Goal: Check status: Check status

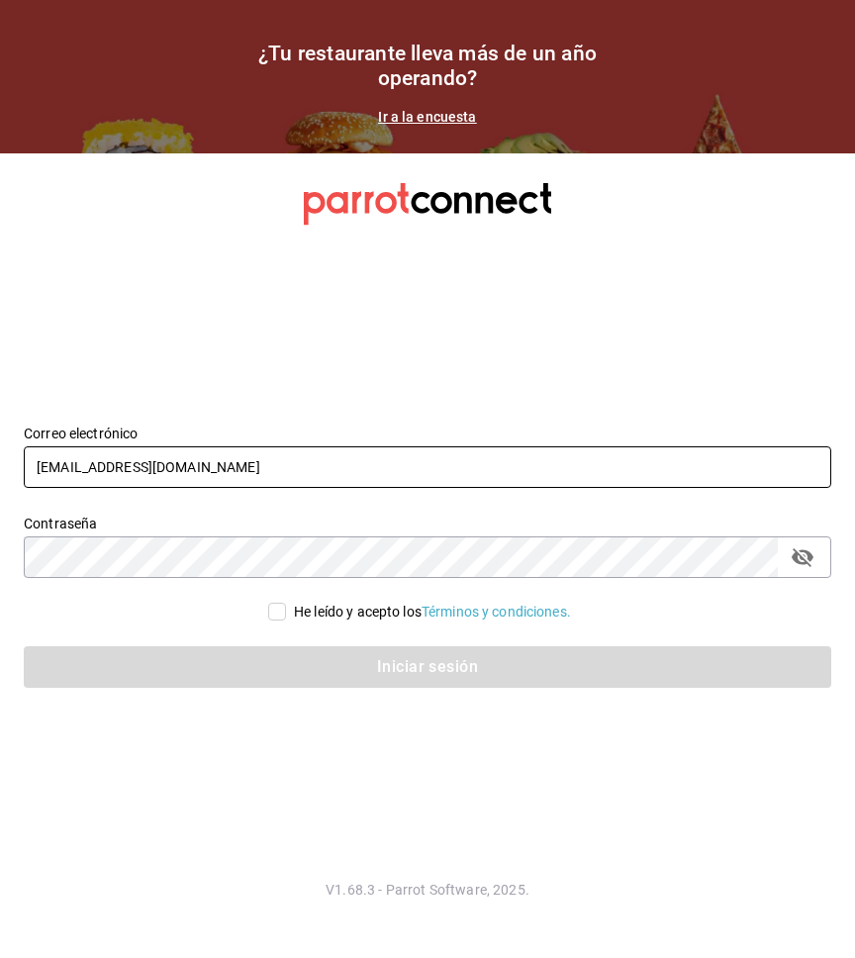
type input "[EMAIL_ADDRESS][DOMAIN_NAME]"
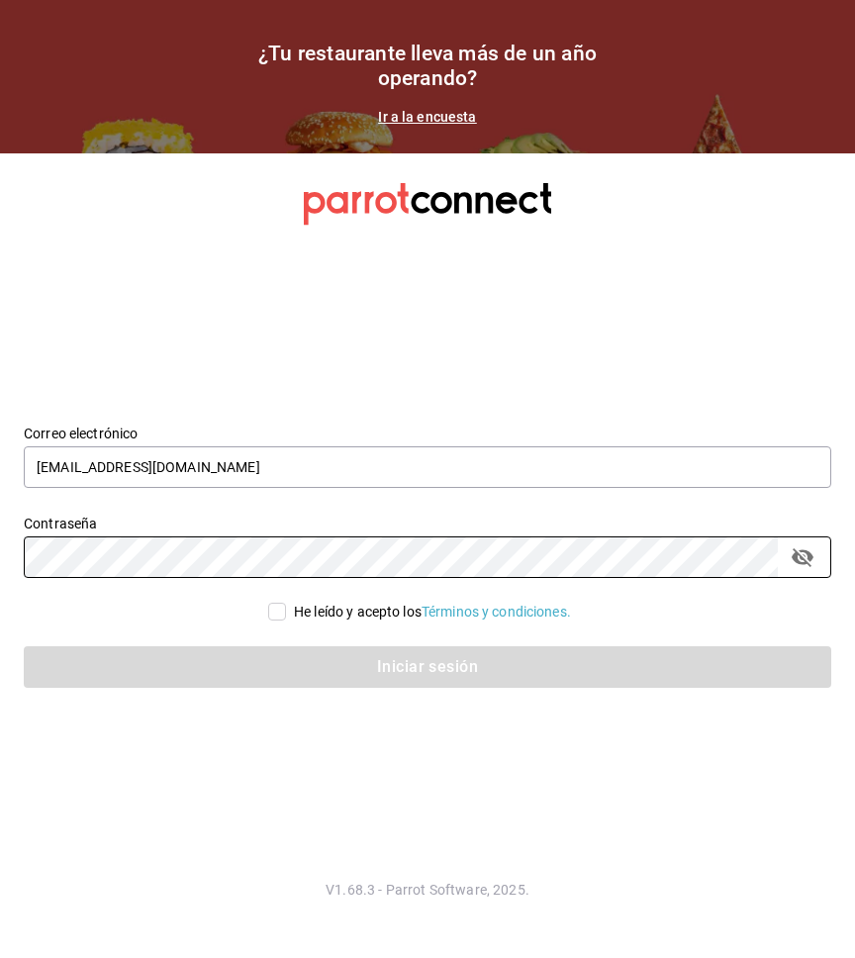
click at [268, 611] on input "He leído y acepto los Términos y condiciones." at bounding box center [277, 611] width 18 height 18
checkbox input "true"
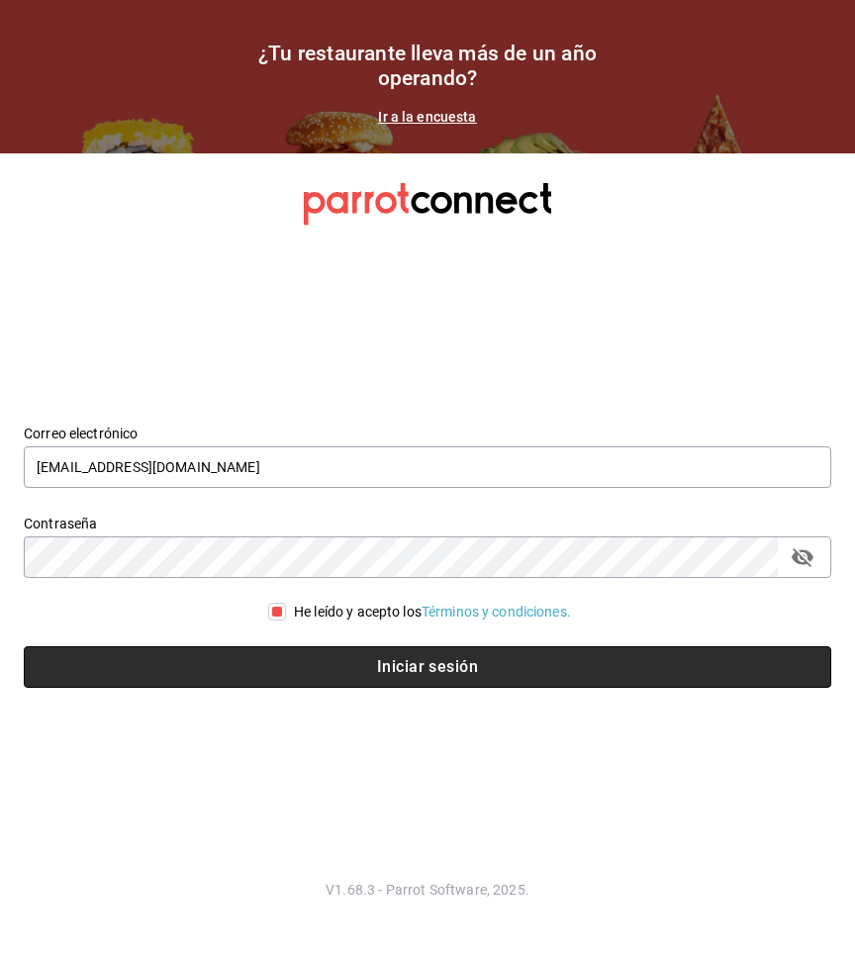
click at [268, 668] on button "Iniciar sesión" at bounding box center [427, 667] width 807 height 42
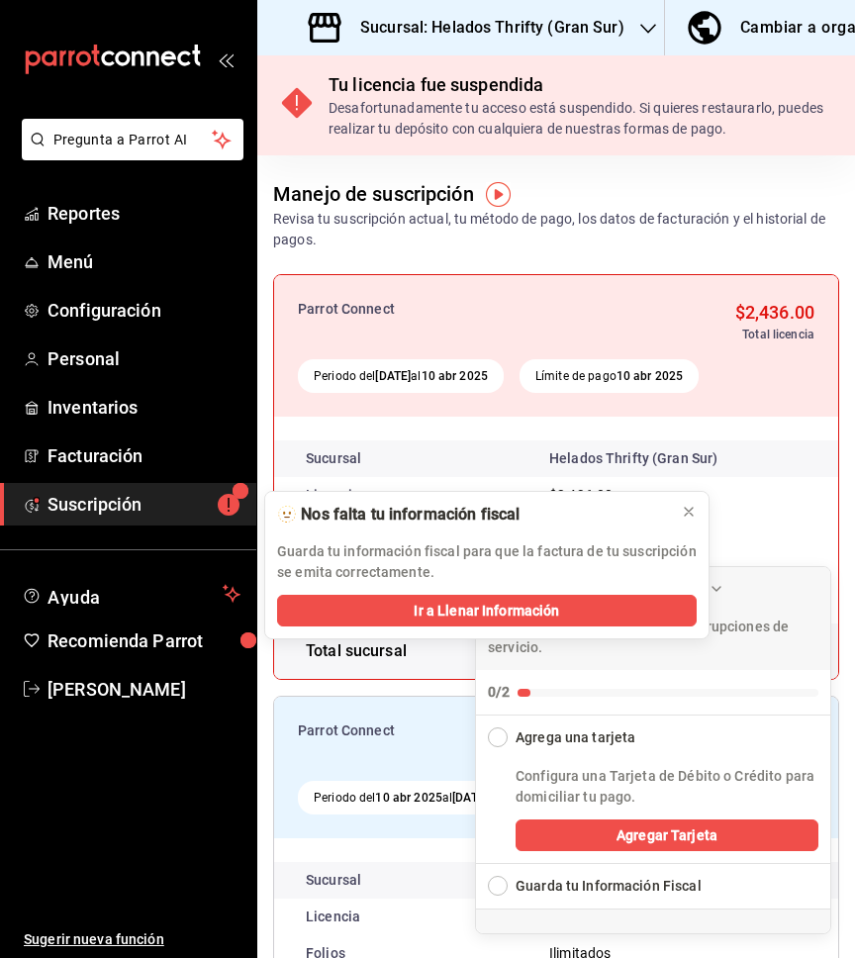
click at [478, 25] on h3 "Sucursal: Helados Thrifty (Gran Sur)" at bounding box center [484, 28] width 280 height 24
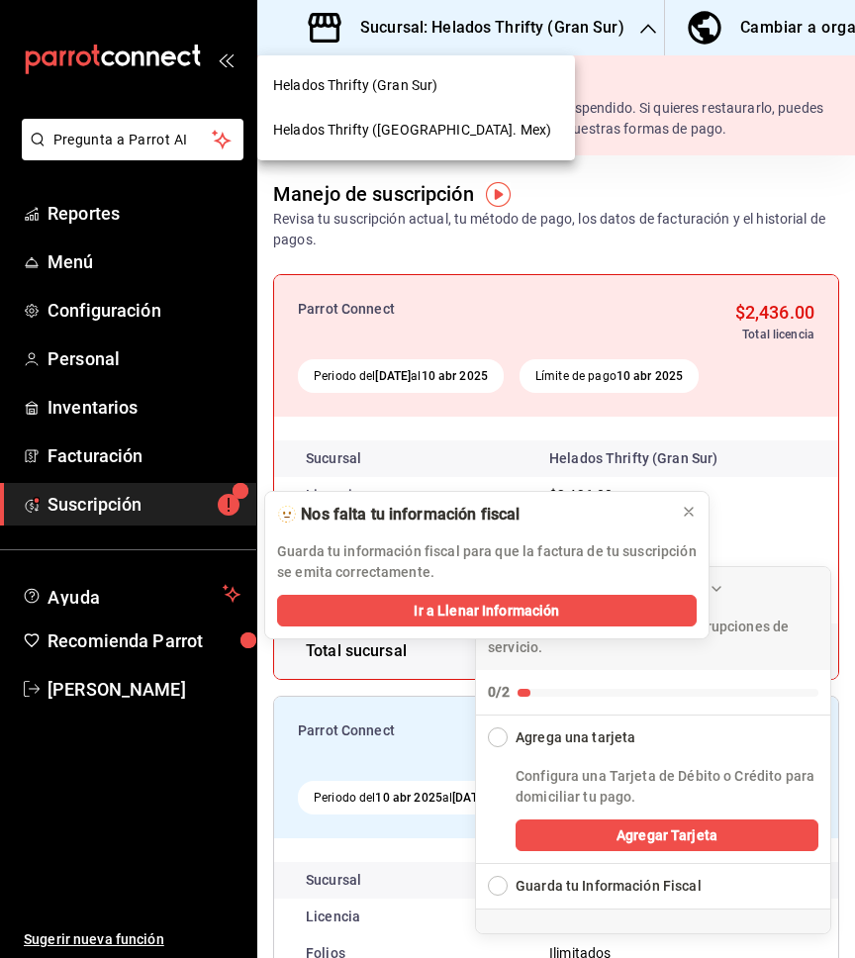
click at [357, 134] on span "Helados Thrifty (Edo. Mex)" at bounding box center [412, 130] width 278 height 21
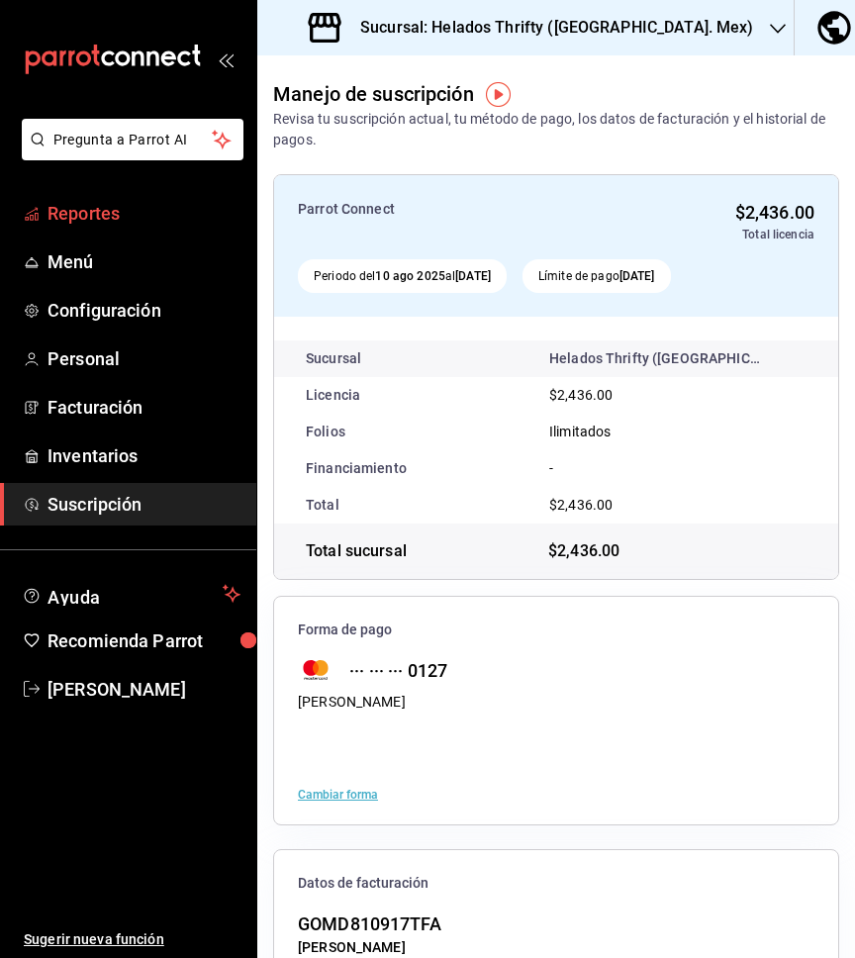
click at [116, 212] on span "Reportes" at bounding box center [143, 213] width 193 height 27
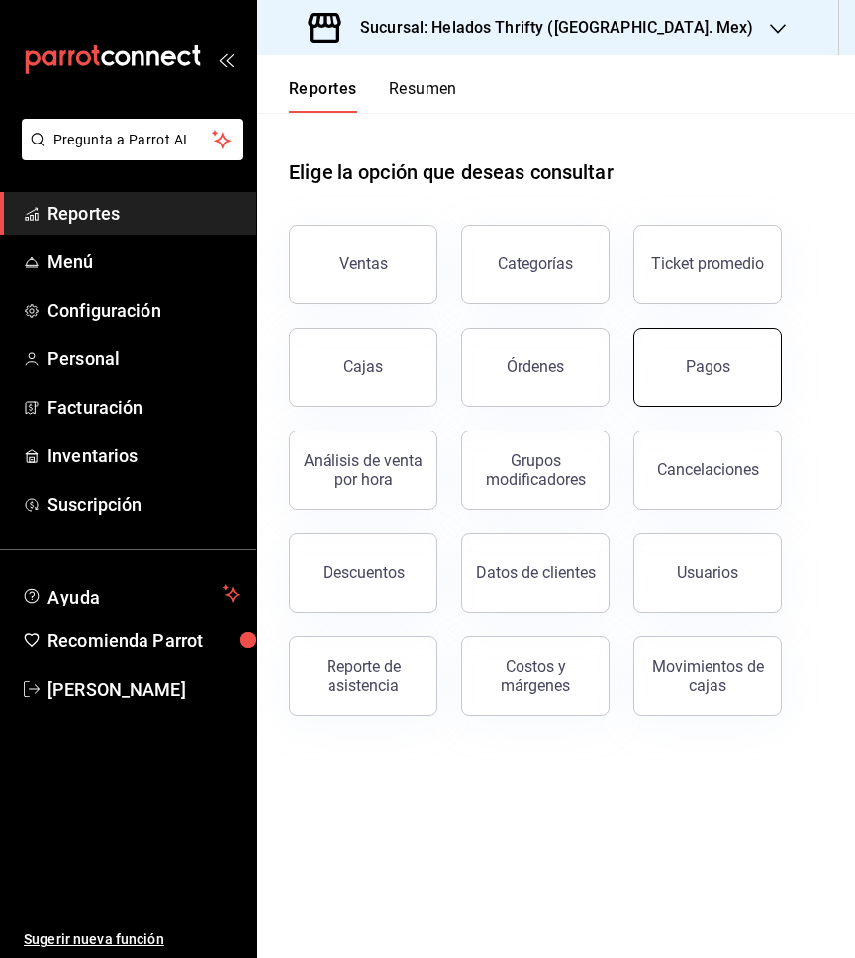
click at [722, 366] on div "Pagos" at bounding box center [708, 366] width 45 height 19
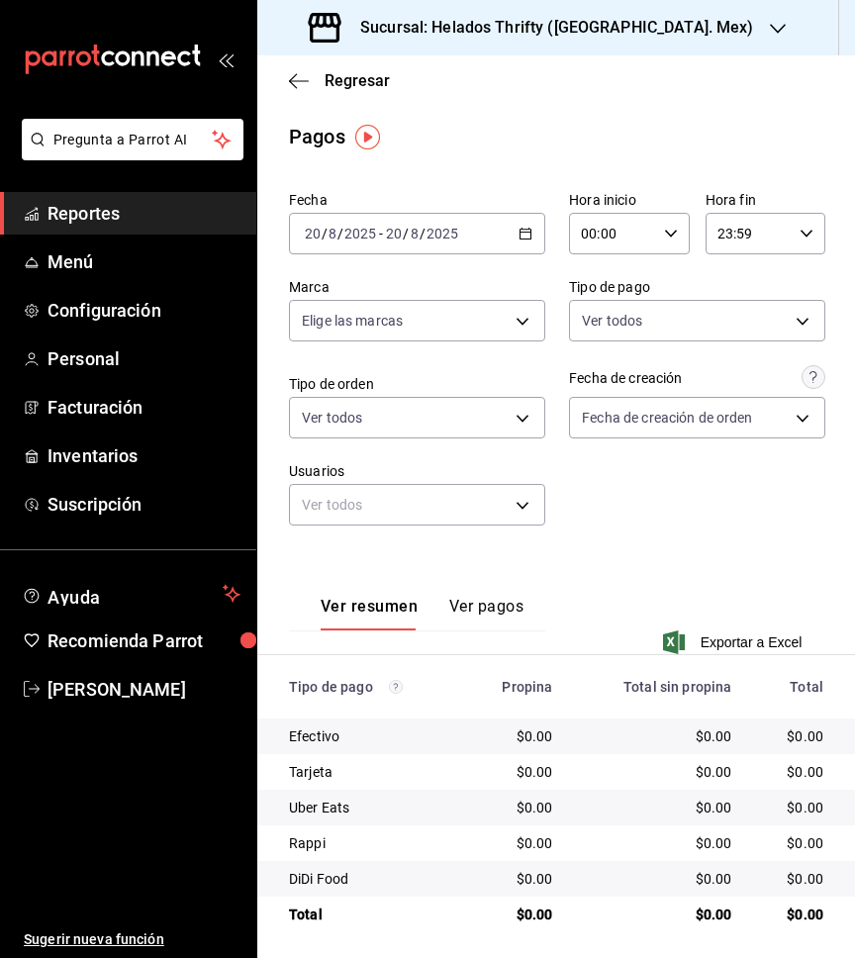
click at [523, 243] on div "2025-08-20 20 / 8 / 2025 - 2025-08-20 20 / 8 / 2025" at bounding box center [417, 234] width 256 height 42
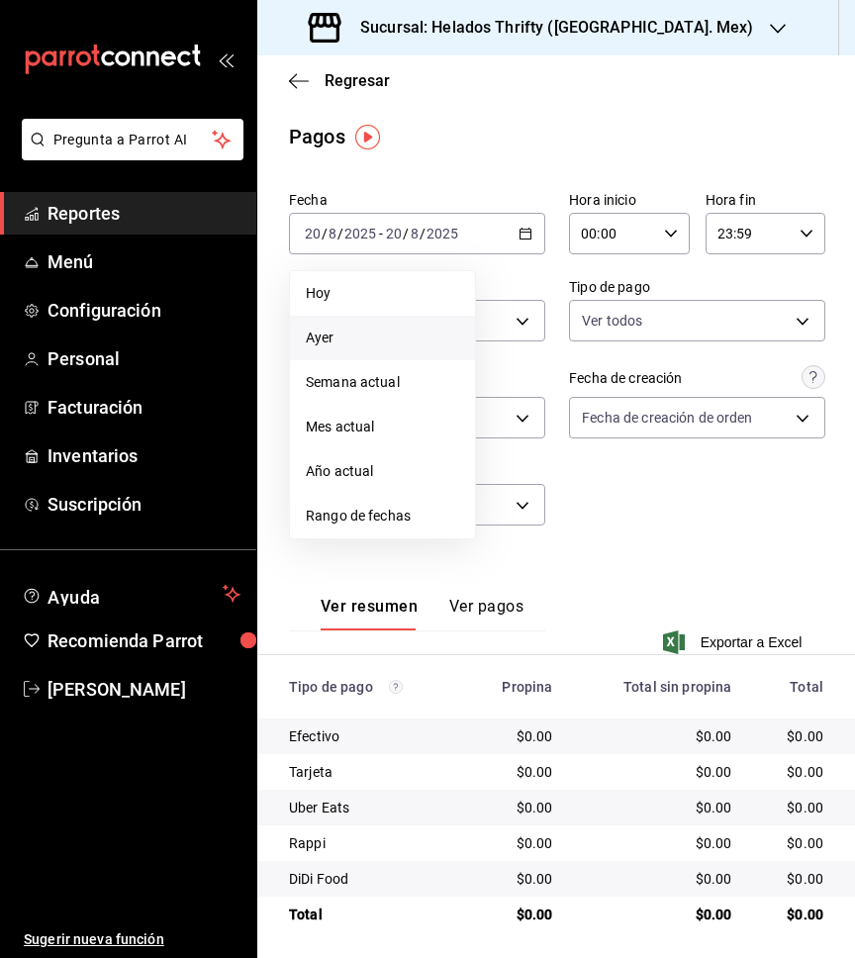
click at [345, 336] on span "Ayer" at bounding box center [382, 337] width 153 height 21
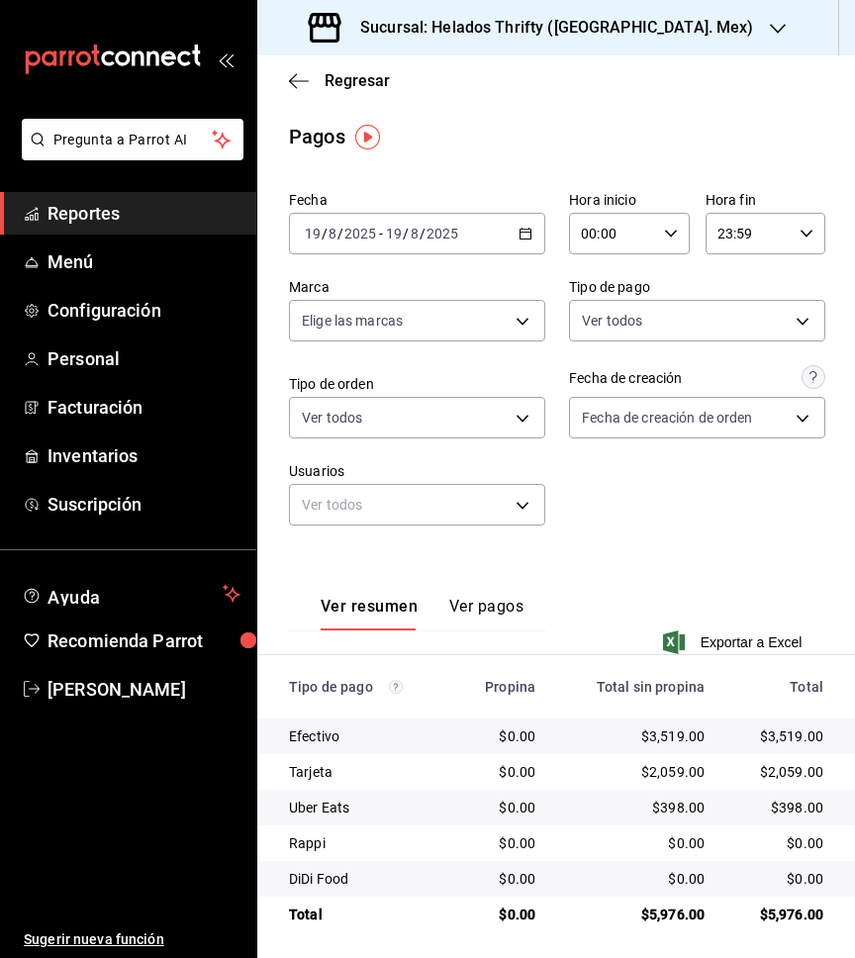
click at [532, 231] on icon "button" at bounding box center [525, 234] width 14 height 14
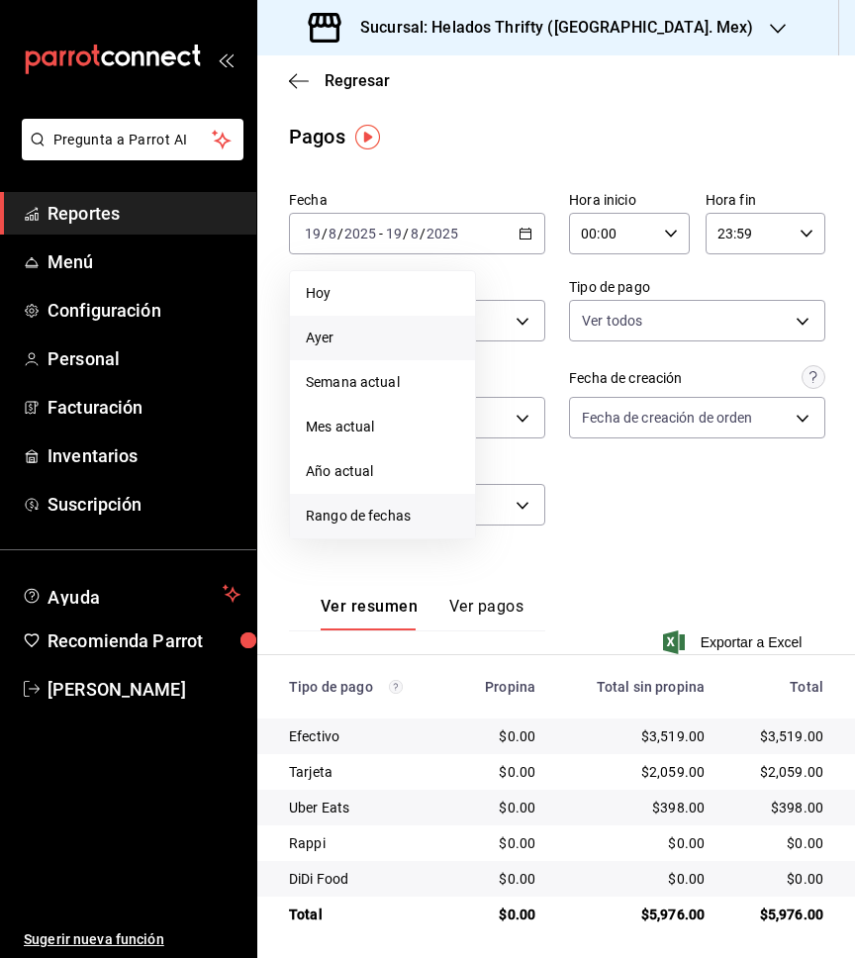
click at [357, 507] on span "Rango de fechas" at bounding box center [382, 516] width 153 height 21
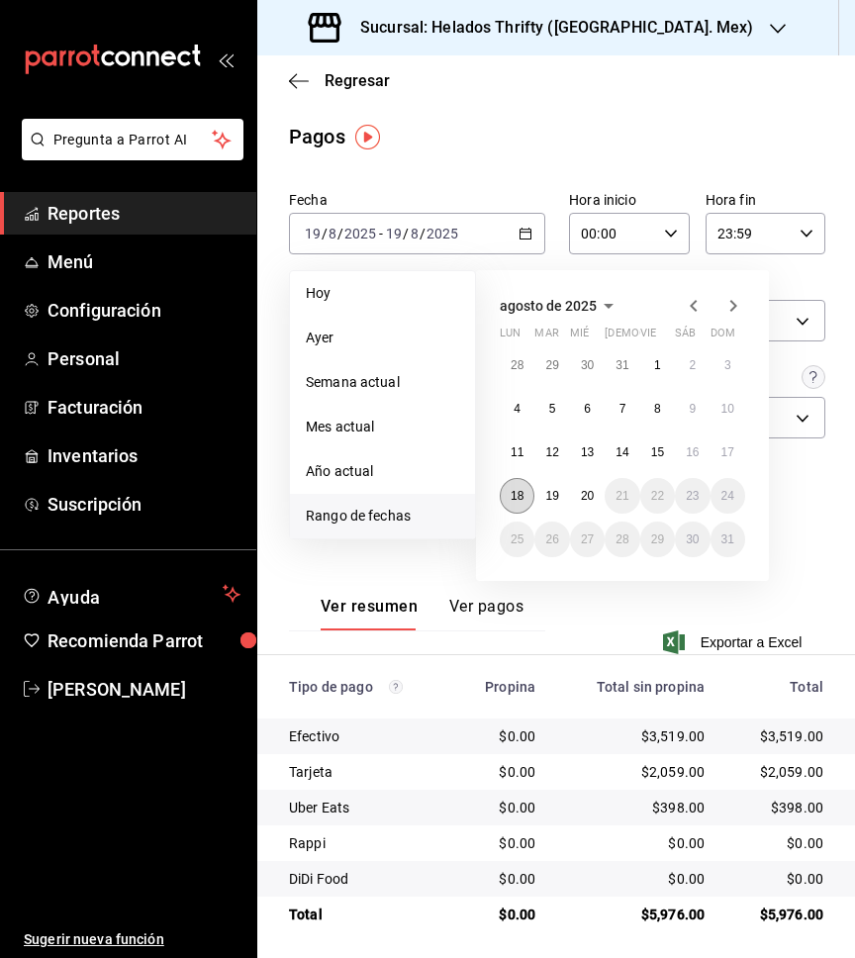
click at [512, 501] on abbr "18" at bounding box center [516, 496] width 13 height 14
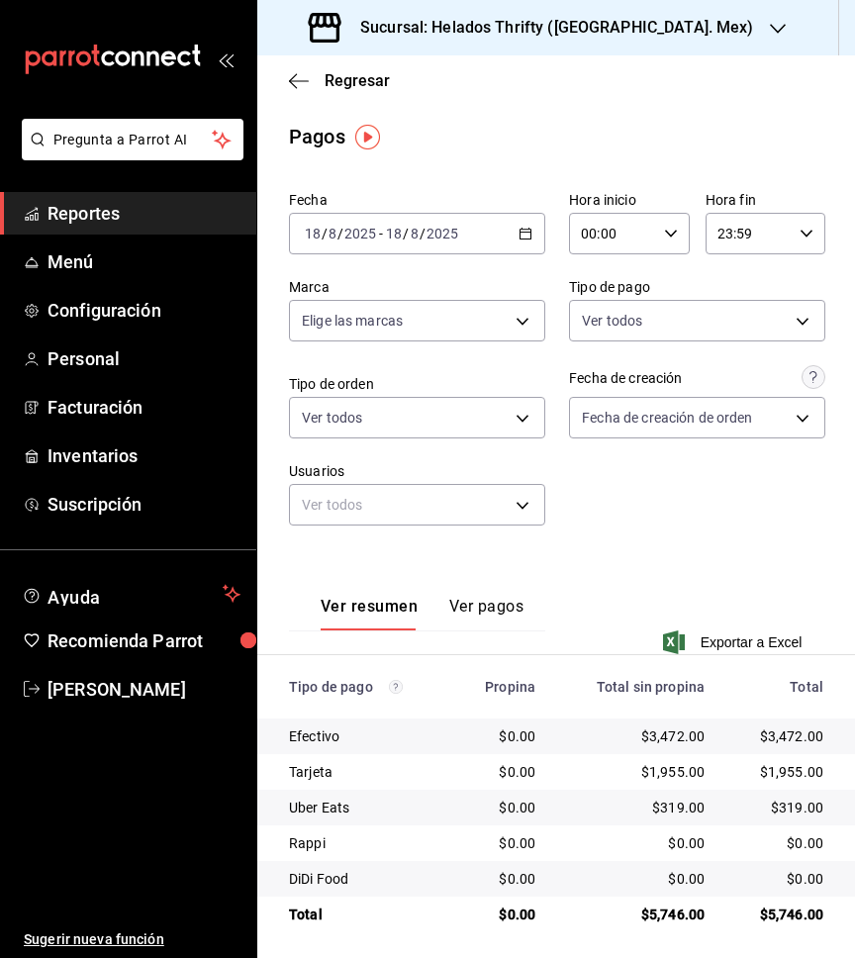
click at [440, 243] on div "2025-08-18 18 / 8 / 2025 - 2025-08-18 18 / 8 / 2025" at bounding box center [417, 234] width 256 height 42
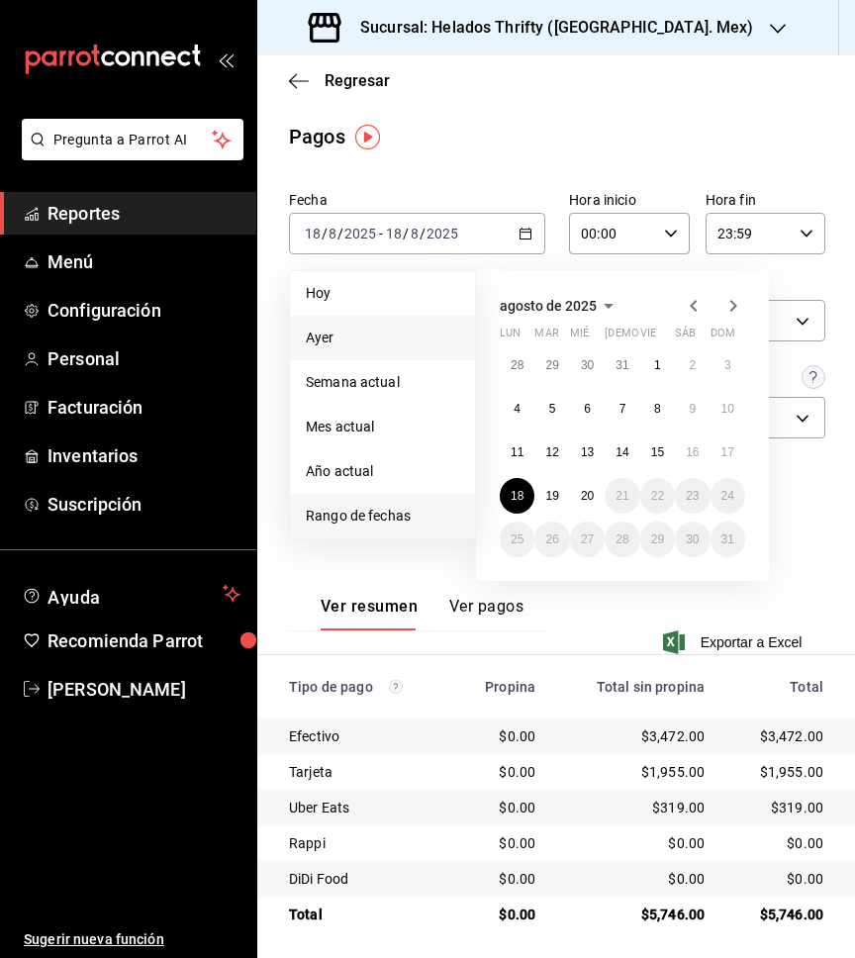
click at [353, 325] on li "Ayer" at bounding box center [382, 338] width 185 height 45
